Goal: Navigation & Orientation: Find specific page/section

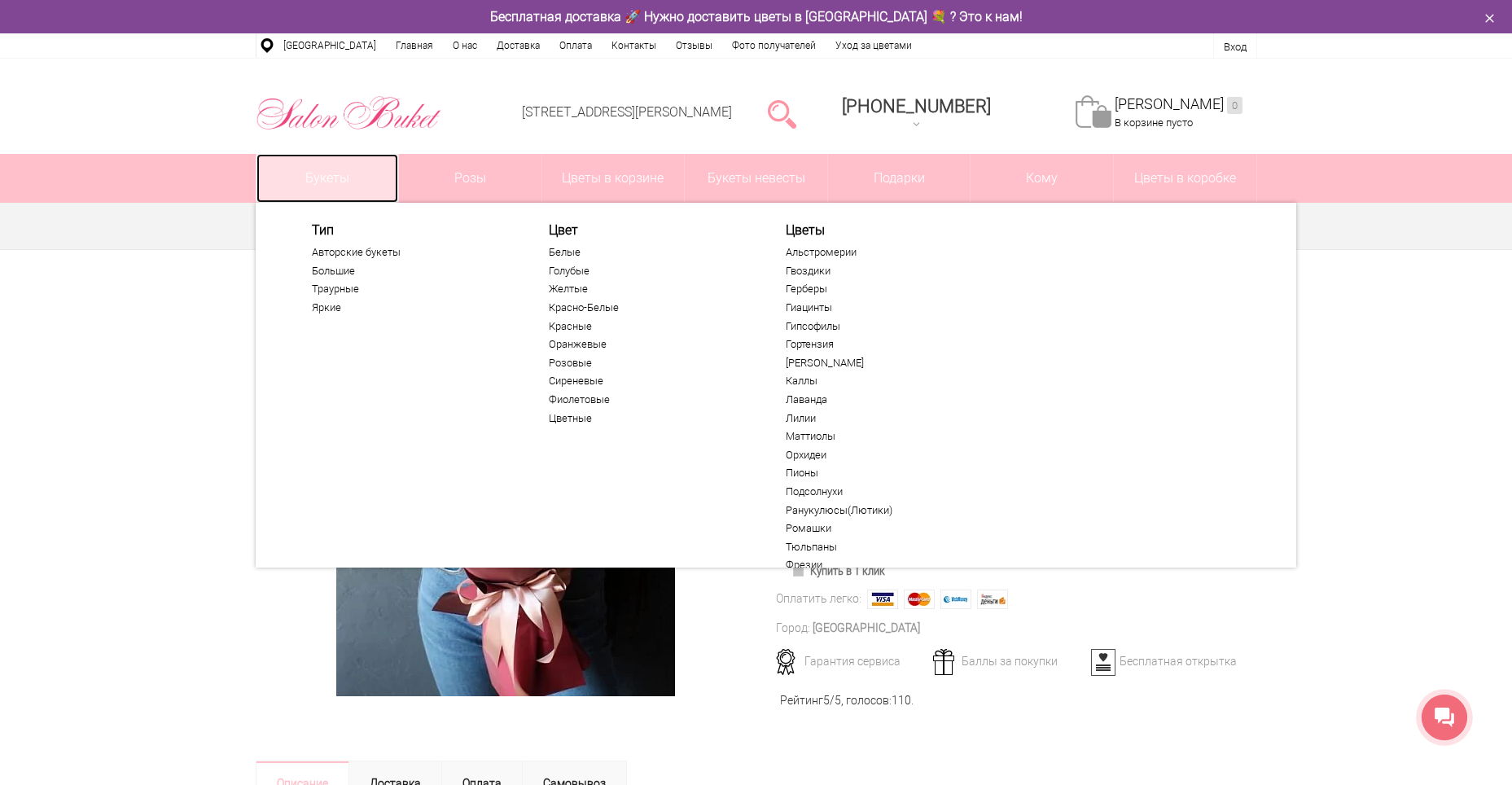
click at [331, 184] on link "Букеты" at bounding box center [327, 178] width 143 height 49
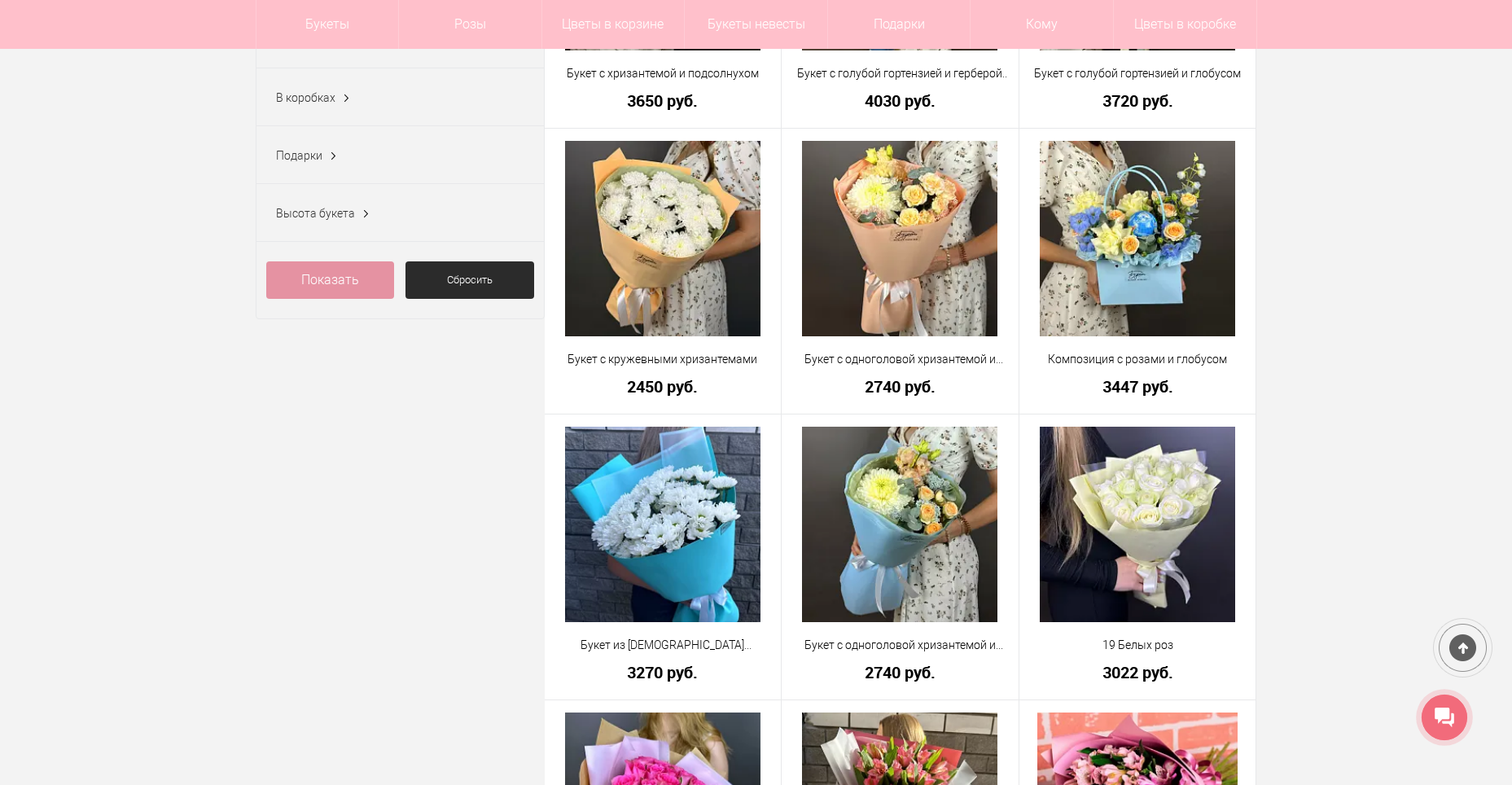
scroll to position [732, 0]
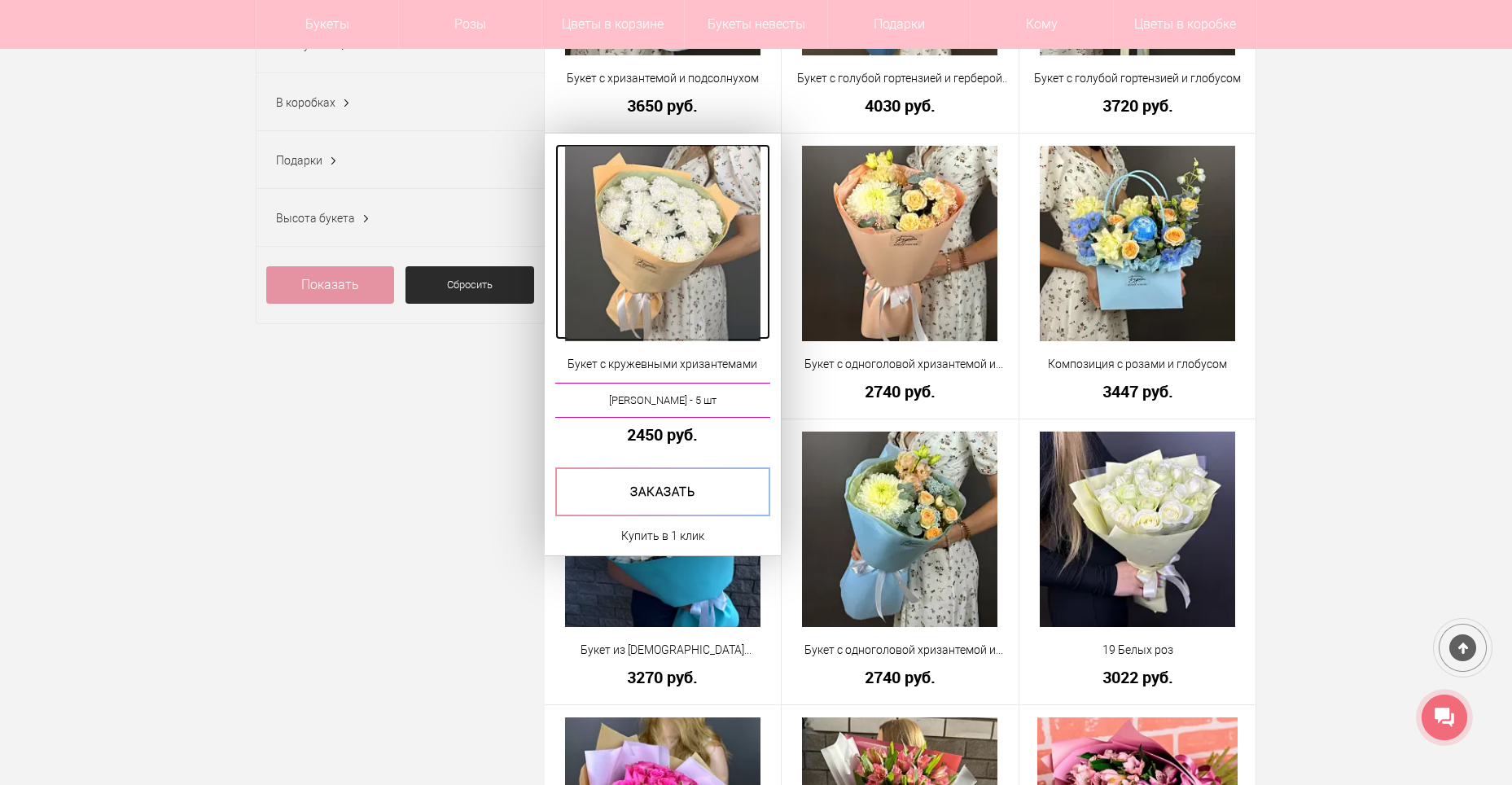
click at [704, 261] on img at bounding box center [662, 243] width 195 height 195
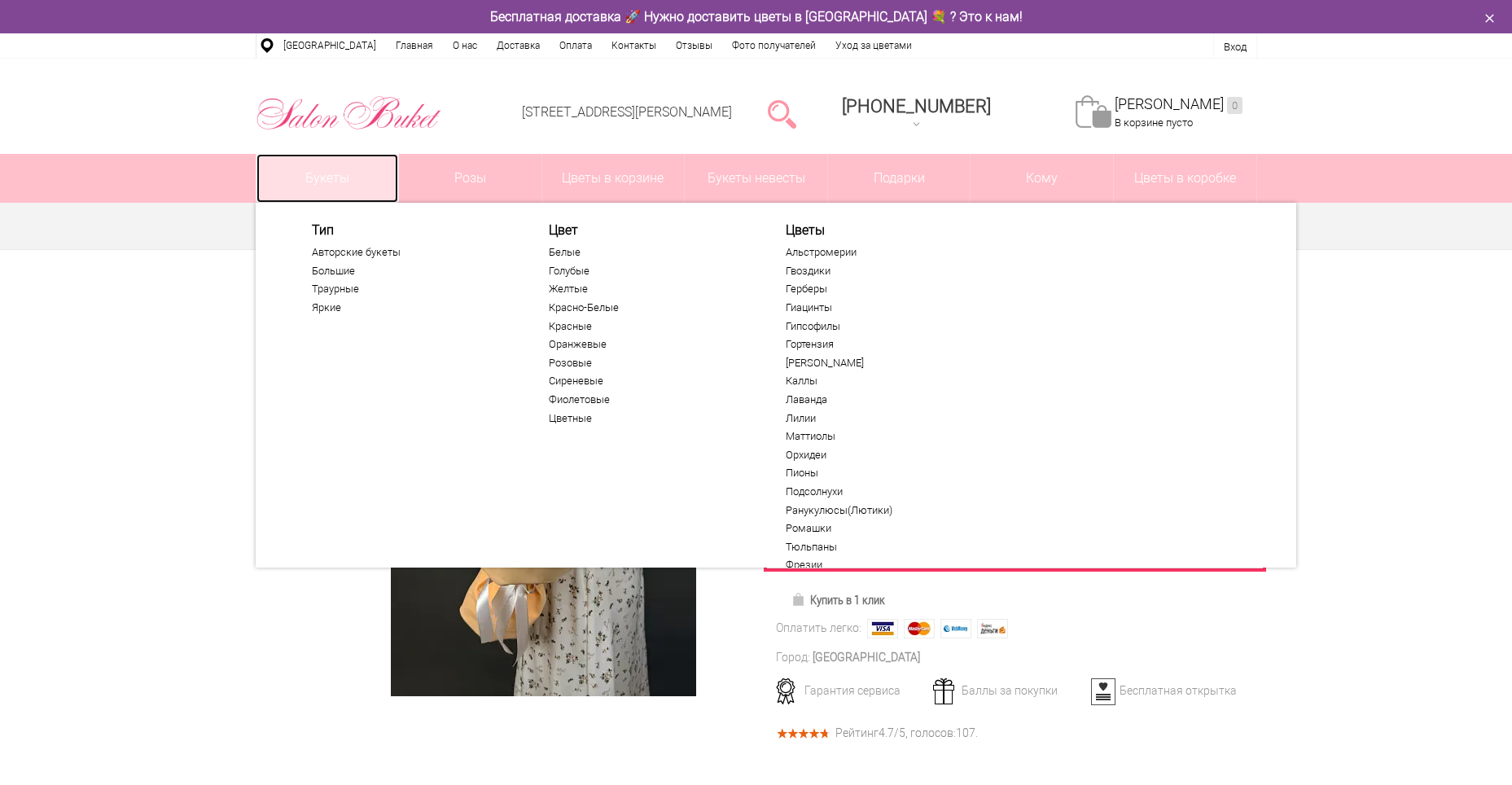
click at [326, 185] on link "Букеты" at bounding box center [327, 178] width 143 height 49
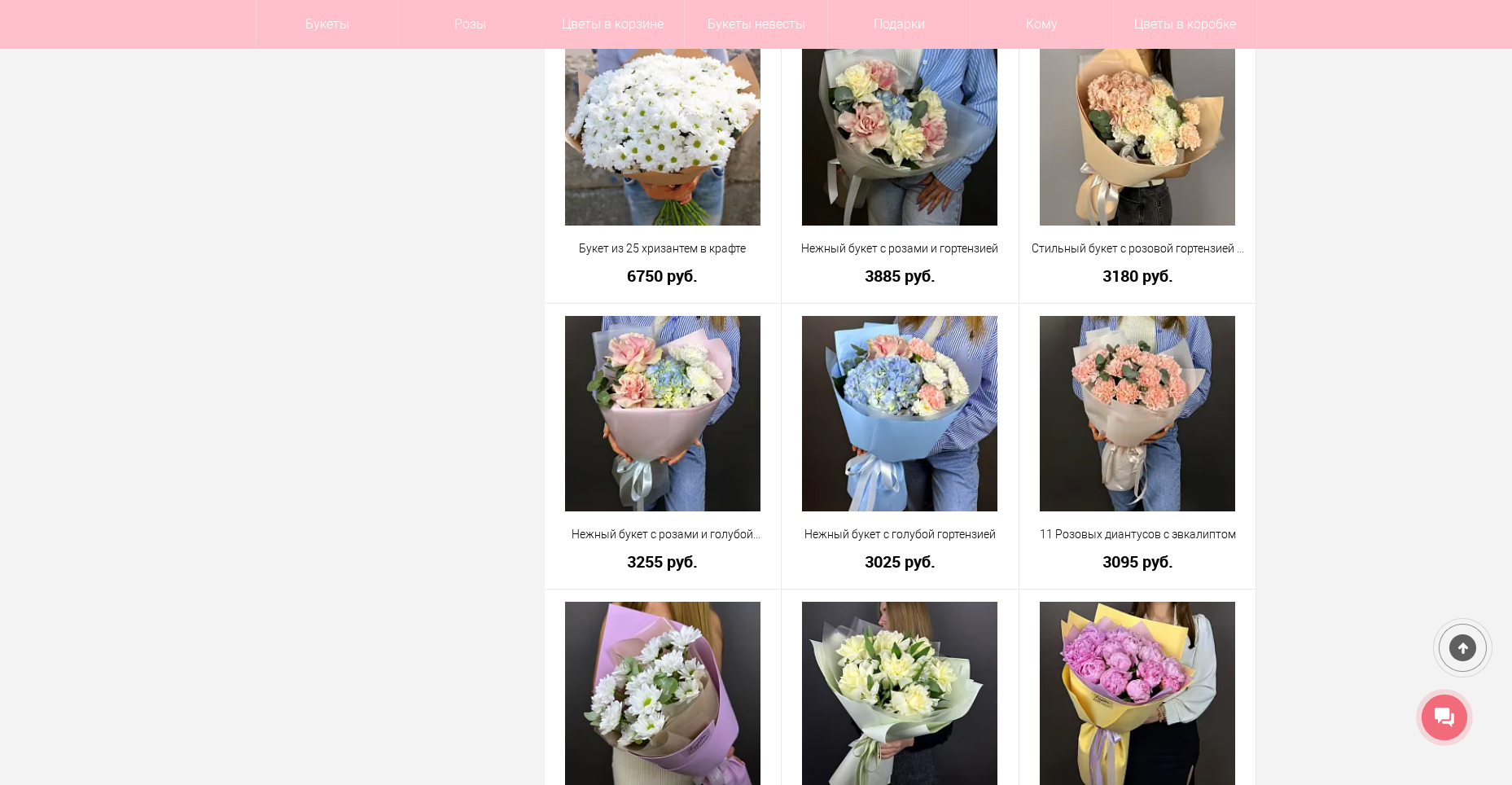
scroll to position [1710, 0]
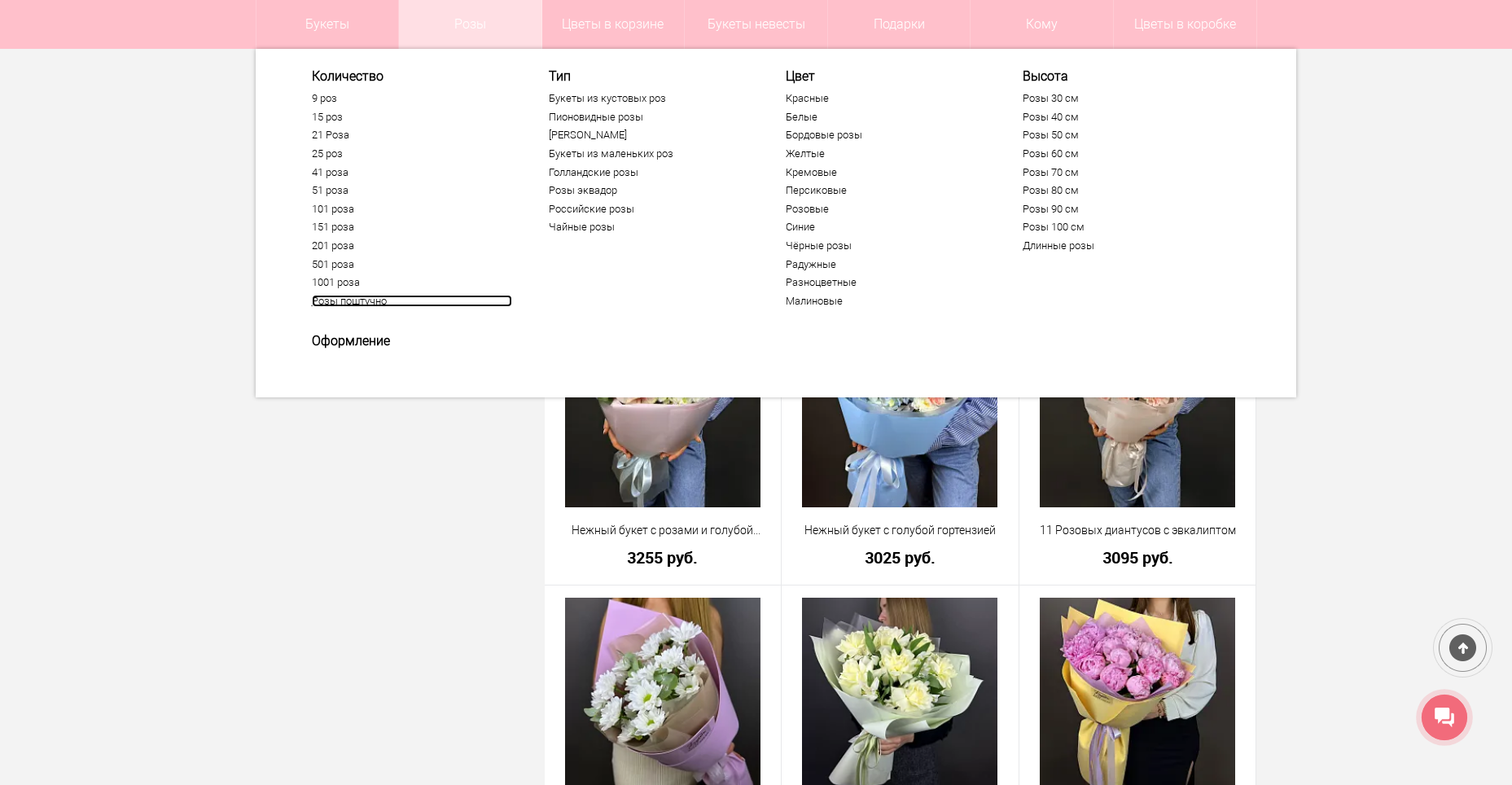
click at [370, 299] on link "Розы поштучно" at bounding box center [412, 301] width 201 height 13
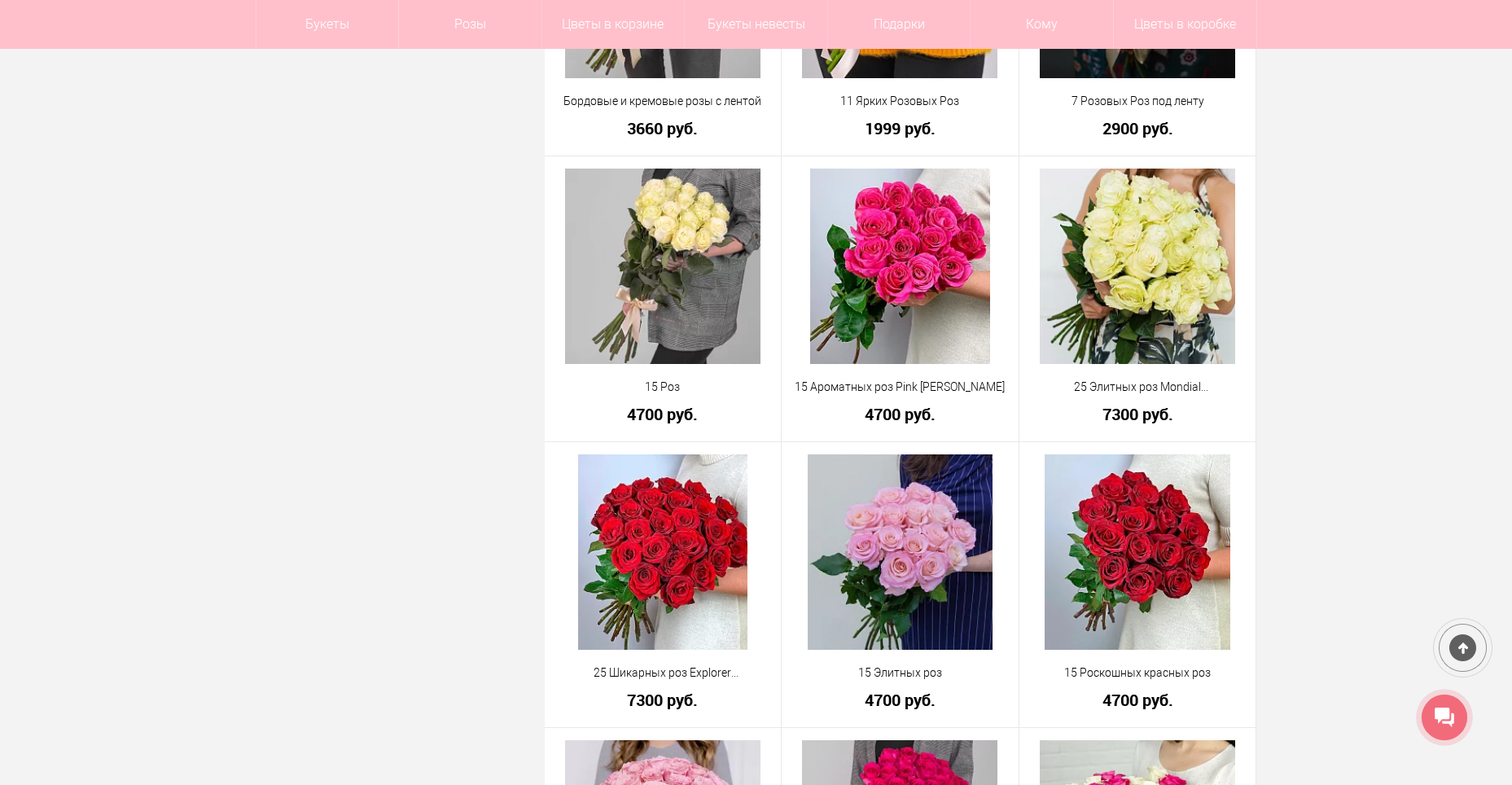
scroll to position [1303, 0]
